Goal: Task Accomplishment & Management: Complete application form

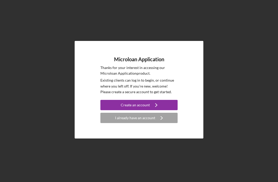
click at [149, 123] on div "I already have an account" at bounding box center [135, 118] width 40 height 10
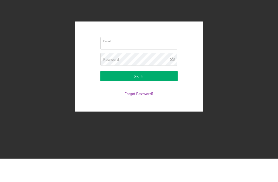
click at [147, 60] on input "Email" at bounding box center [138, 66] width 77 height 12
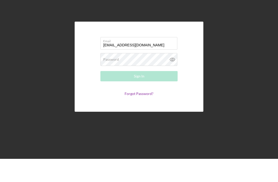
type input "[EMAIL_ADDRESS][DOMAIN_NAME]"
click at [157, 76] on div "Password Required" at bounding box center [138, 82] width 77 height 13
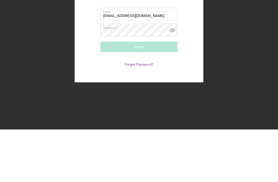
scroll to position [16, 0]
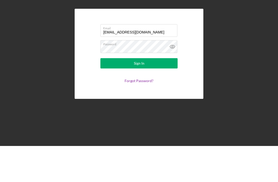
click at [143, 94] on div "Sign In" at bounding box center [139, 99] width 11 height 10
click at [141, 94] on div "Sign In" at bounding box center [139, 99] width 11 height 10
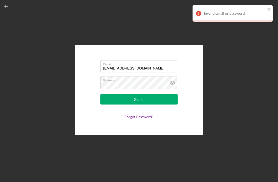
click at [142, 114] on link "Forgot Password?" at bounding box center [138, 116] width 29 height 4
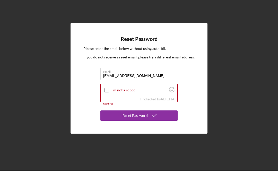
type input "[EMAIL_ADDRESS][DOMAIN_NAME]"
click at [82, 59] on div "Reset Password Please enter the email below without using auto-fill. If you do …" at bounding box center [138, 89] width 137 height 110
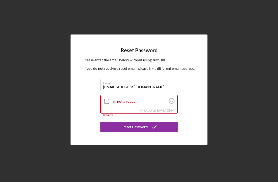
click at [106, 99] on input "I'm not a robot" at bounding box center [106, 101] width 5 height 5
checkbox input "true"
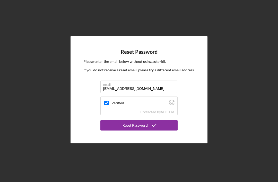
click at [126, 120] on div "Reset Password" at bounding box center [134, 125] width 25 height 10
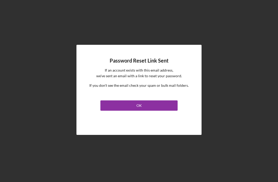
click at [142, 100] on button "OK" at bounding box center [138, 105] width 77 height 10
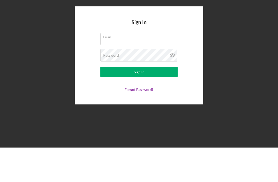
click at [134, 67] on input "Email" at bounding box center [138, 73] width 77 height 12
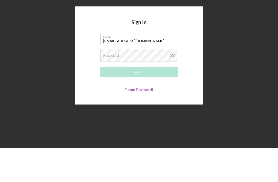
type input "[EMAIL_ADDRESS][DOMAIN_NAME]"
click at [143, 83] on div "Password Required" at bounding box center [138, 89] width 77 height 13
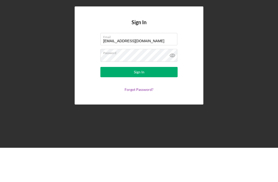
click at [147, 101] on button "Sign In" at bounding box center [138, 106] width 77 height 10
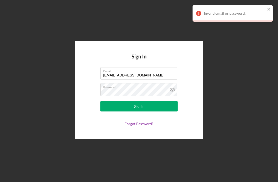
click at [144, 121] on link "Forgot Password?" at bounding box center [138, 123] width 29 height 4
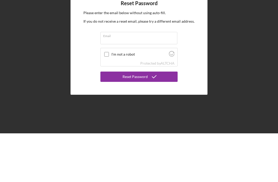
click at [134, 80] on input "Email" at bounding box center [138, 86] width 77 height 12
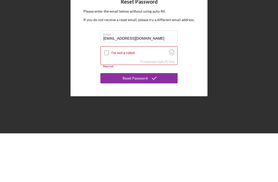
type input "[EMAIL_ADDRESS][DOMAIN_NAME]"
click at [106, 99] on input "I'm not a robot" at bounding box center [106, 101] width 5 height 5
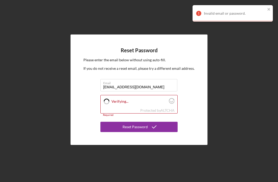
checkbox input "true"
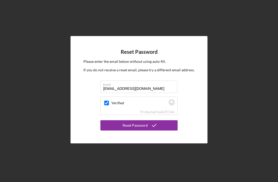
click at [143, 120] on div "Reset Password" at bounding box center [134, 125] width 25 height 10
